Goal: Information Seeking & Learning: Learn about a topic

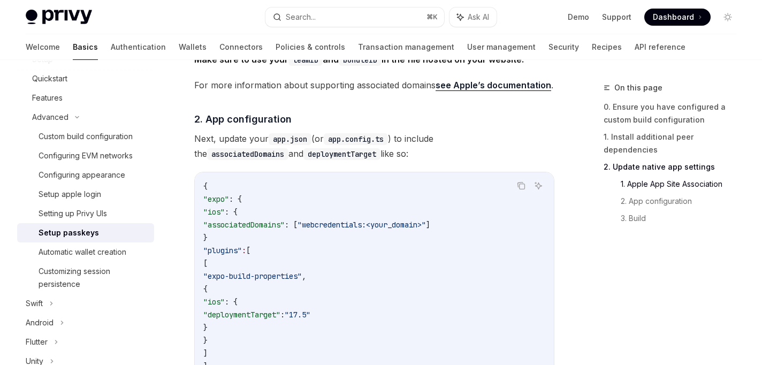
scroll to position [90, 0]
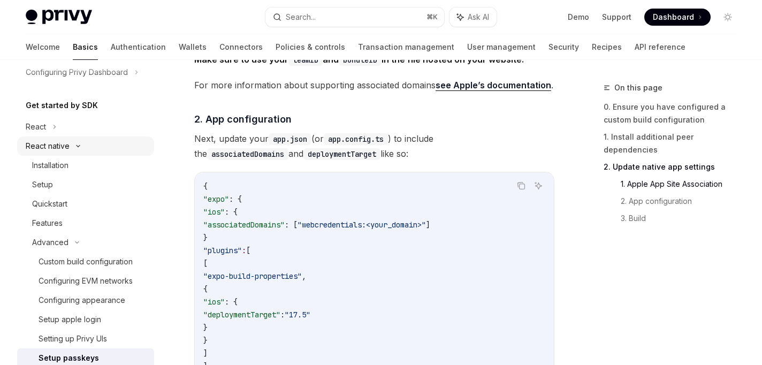
click at [77, 149] on div "React native" at bounding box center [85, 145] width 137 height 19
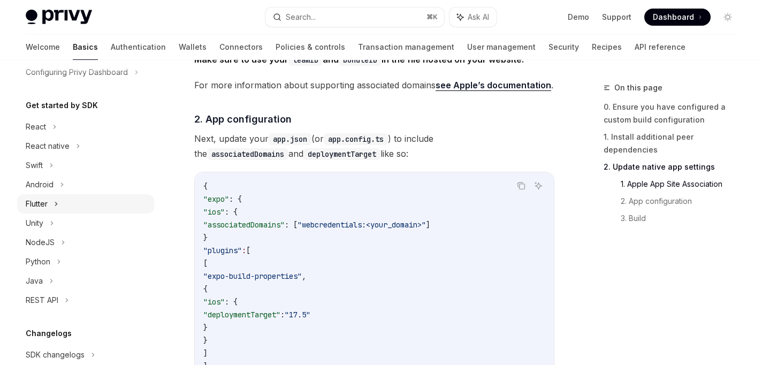
click at [56, 202] on icon at bounding box center [57, 203] width 2 height 3
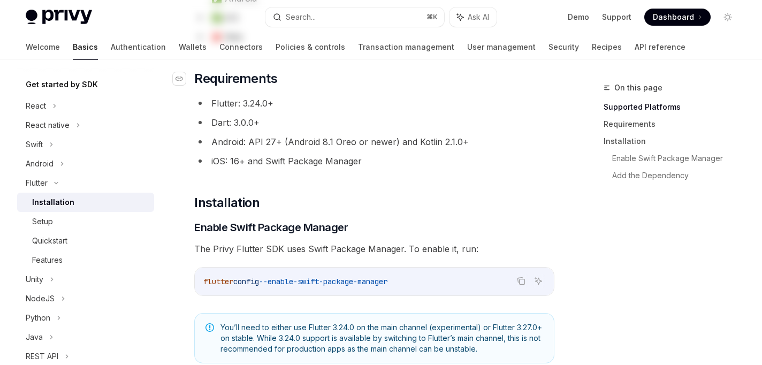
scroll to position [326, 0]
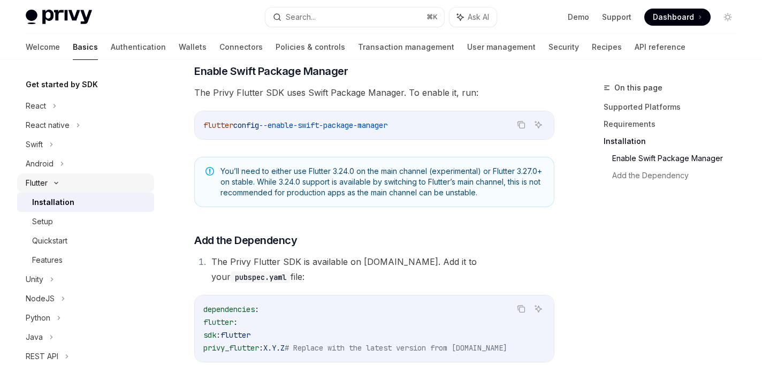
click at [49, 183] on div "Flutter" at bounding box center [85, 182] width 137 height 19
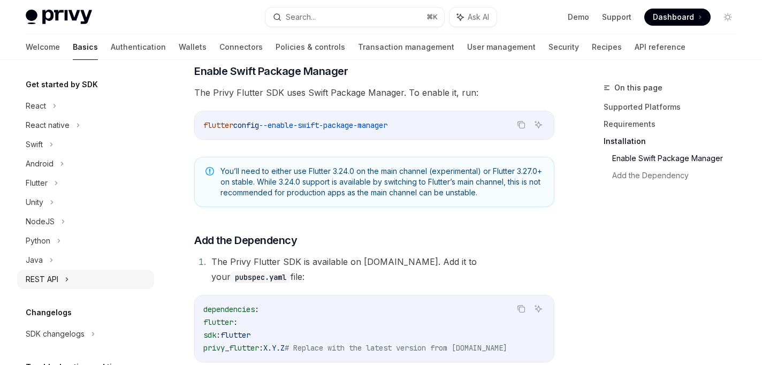
click at [70, 277] on div "REST API" at bounding box center [85, 279] width 137 height 19
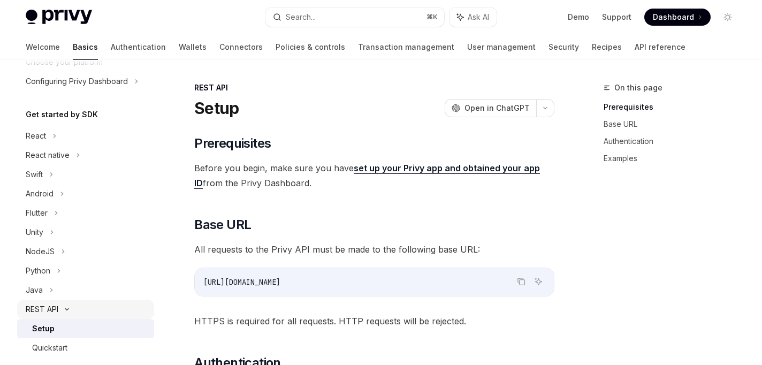
scroll to position [47, 0]
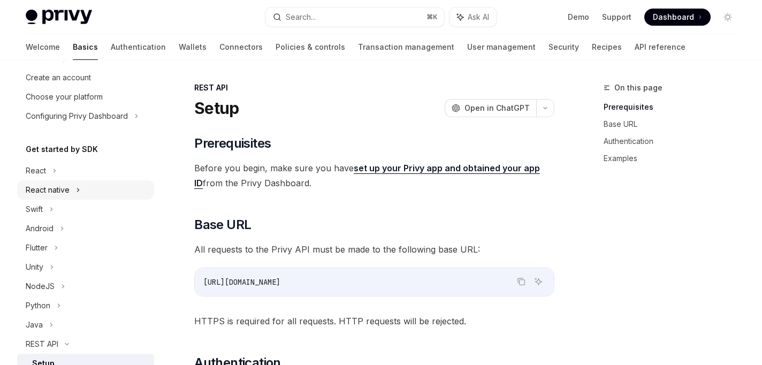
click at [78, 190] on icon at bounding box center [79, 189] width 2 height 3
type textarea "*"
